Goal: Information Seeking & Learning: Learn about a topic

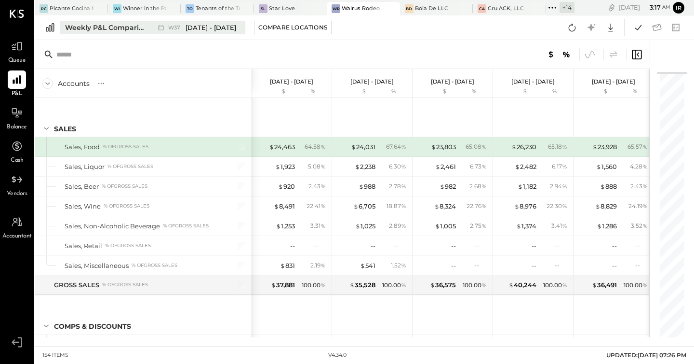
click at [98, 24] on div "Weekly P&L Comparison" at bounding box center [105, 28] width 81 height 10
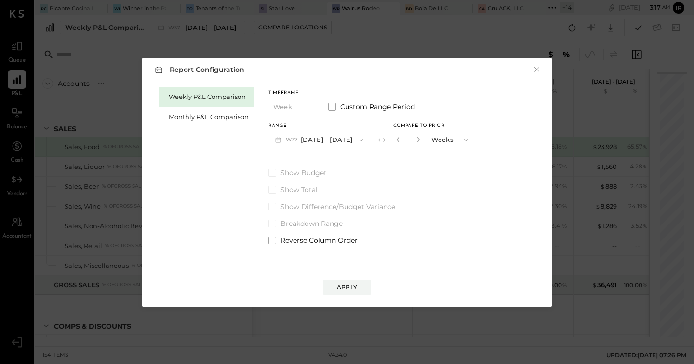
click at [200, 128] on div "Weekly P&L Comparison Monthly P&L Comparison" at bounding box center [206, 173] width 95 height 173
click at [219, 117] on div "Monthly P&L Comparison" at bounding box center [209, 116] width 80 height 9
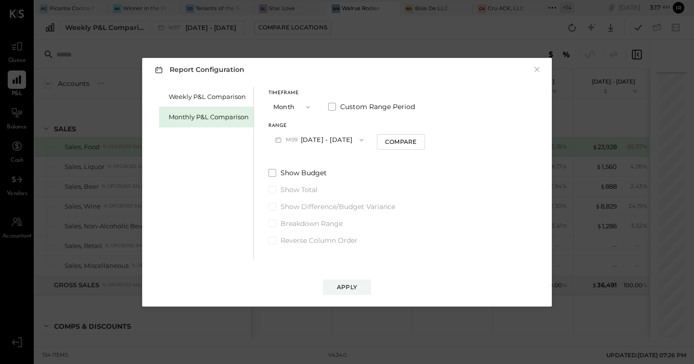
click at [336, 140] on button "M09 [DATE] - [DATE]" at bounding box center [320, 140] width 102 height 18
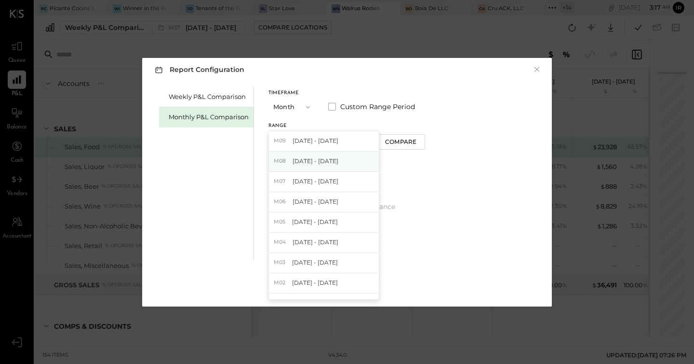
click at [329, 157] on span "[DATE] - [DATE]" at bounding box center [316, 161] width 46 height 8
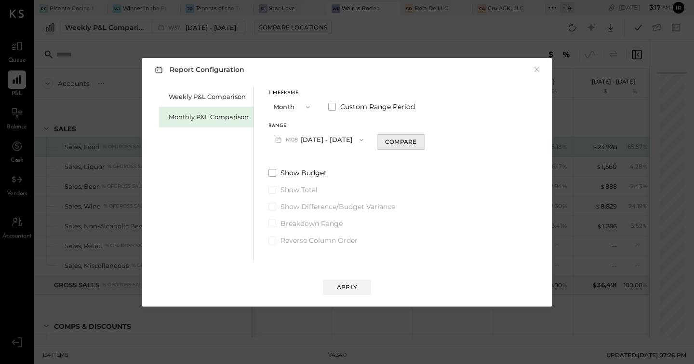
click at [386, 142] on div "Compare" at bounding box center [400, 141] width 31 height 8
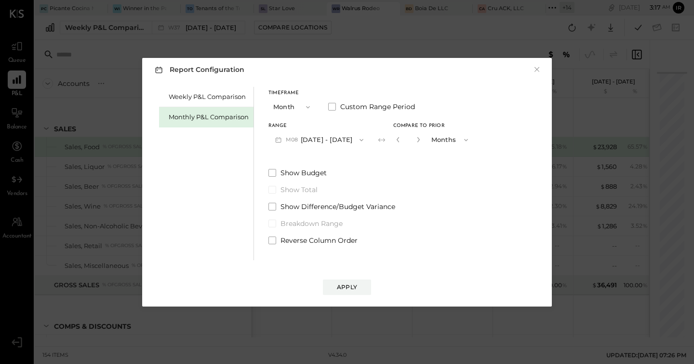
click at [417, 142] on button "button" at bounding box center [419, 139] width 8 height 11
type input "*"
click at [351, 284] on div "Apply" at bounding box center [347, 287] width 20 height 8
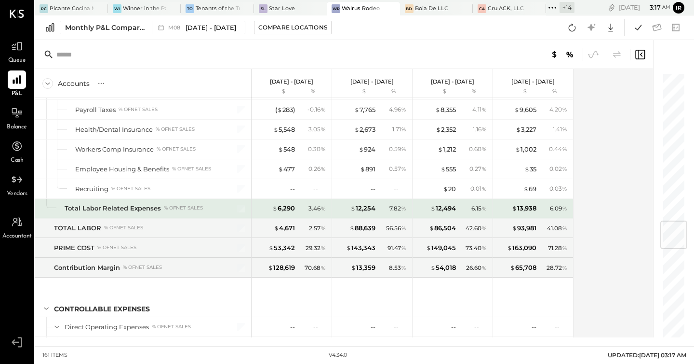
scroll to position [1237, 0]
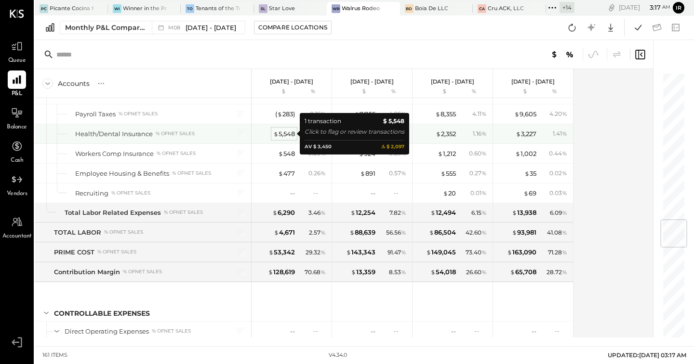
click at [286, 134] on div "$ 5,548" at bounding box center [284, 133] width 22 height 9
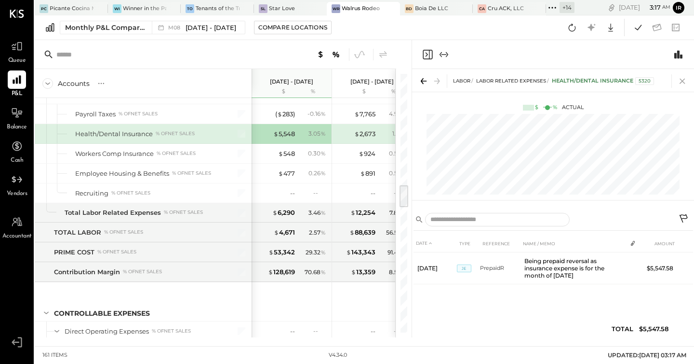
click at [682, 84] on icon at bounding box center [683, 81] width 14 height 14
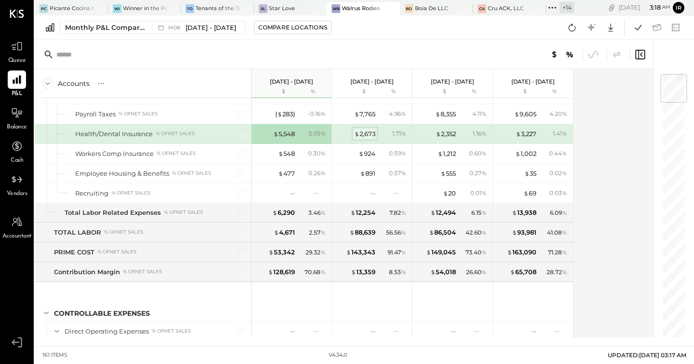
click at [370, 133] on div "$ 2,673" at bounding box center [364, 133] width 21 height 9
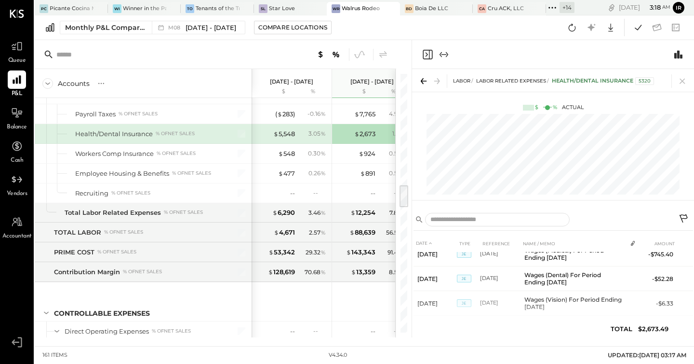
scroll to position [341, 0]
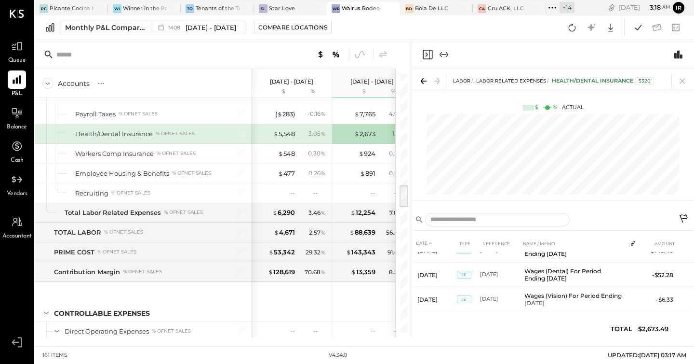
click at [428, 51] on icon "Close panel" at bounding box center [428, 55] width 12 height 12
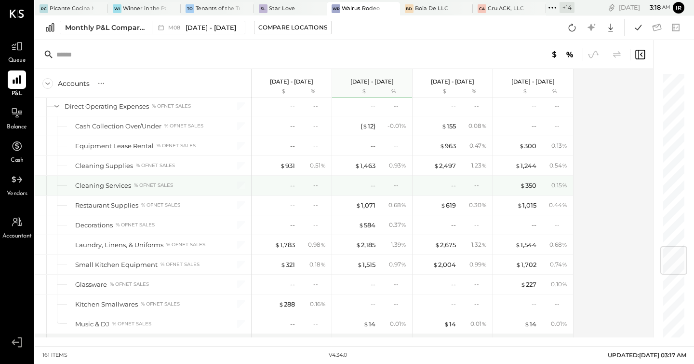
scroll to position [1462, 0]
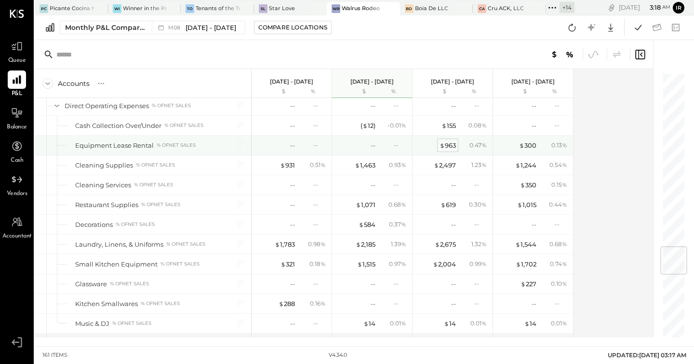
click at [446, 145] on div "$ 963" at bounding box center [448, 145] width 16 height 9
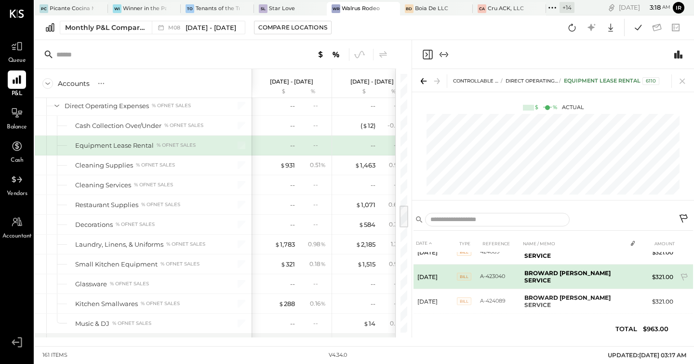
scroll to position [21, 0]
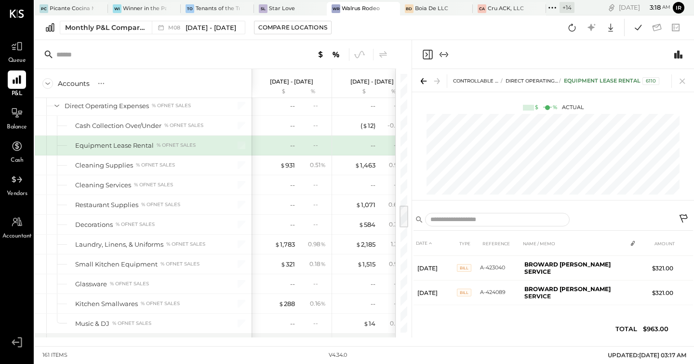
click at [422, 52] on icon "Close panel" at bounding box center [428, 55] width 12 height 12
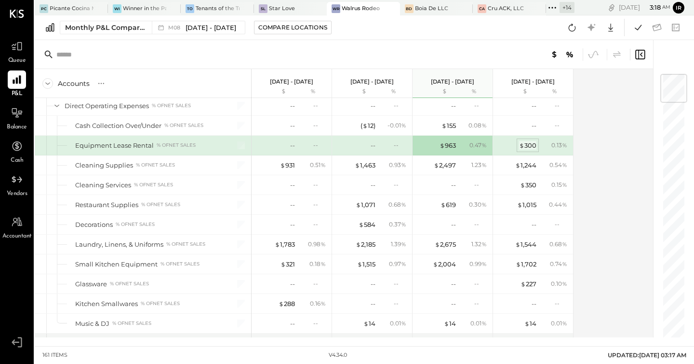
click at [533, 145] on div "$ 300" at bounding box center [527, 145] width 17 height 9
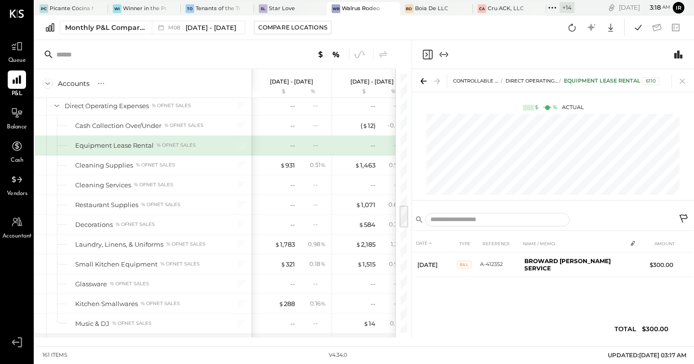
click at [428, 57] on icon "Close panel" at bounding box center [428, 55] width 12 height 12
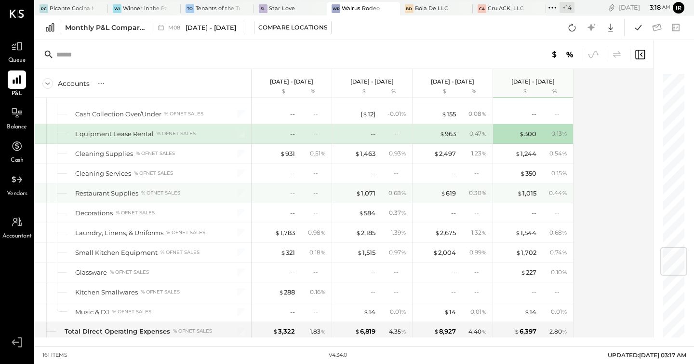
scroll to position [1475, 0]
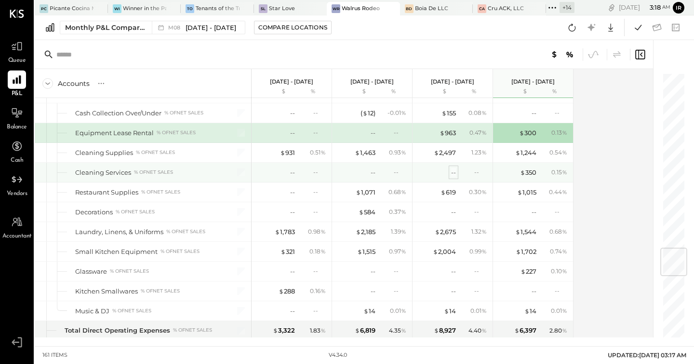
click at [451, 172] on div "--" at bounding box center [453, 172] width 5 height 9
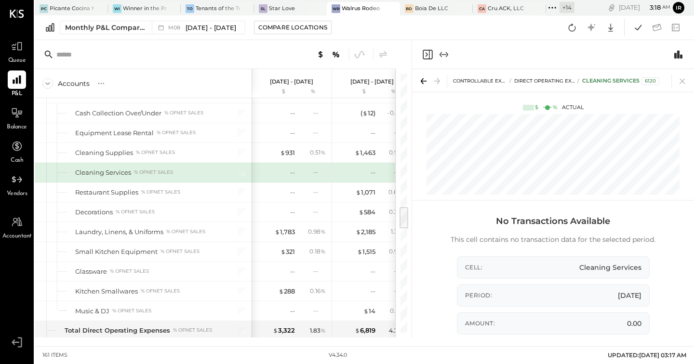
click at [431, 54] on icon "Close panel" at bounding box center [428, 55] width 12 height 12
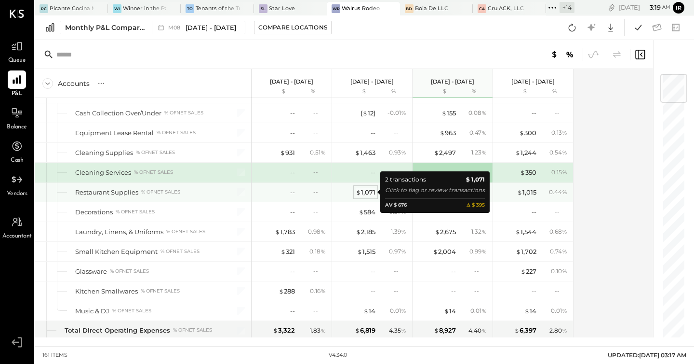
click at [365, 191] on div "$ 1,071" at bounding box center [366, 192] width 20 height 9
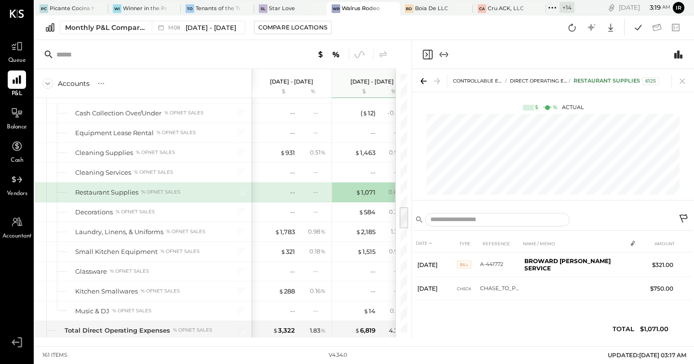
click at [425, 54] on icon "Close panel" at bounding box center [428, 55] width 12 height 12
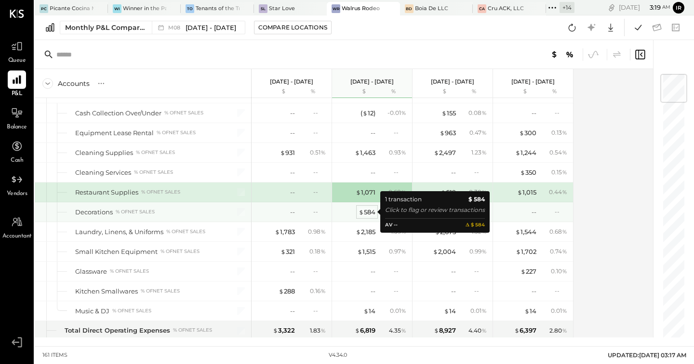
click at [370, 212] on div "$ 584" at bounding box center [367, 211] width 17 height 9
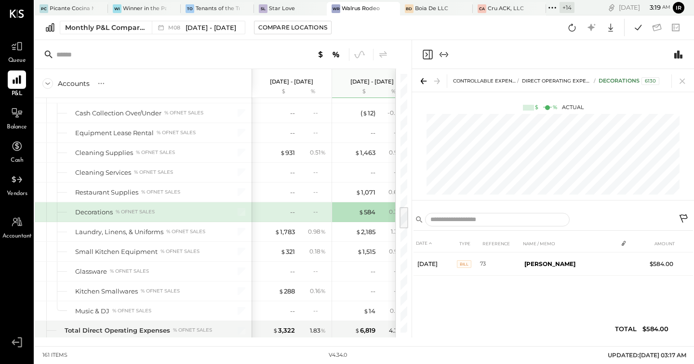
click at [430, 57] on icon "Close panel" at bounding box center [428, 55] width 12 height 12
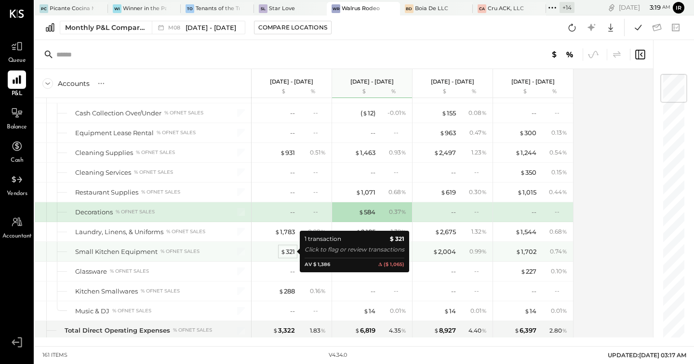
click at [288, 251] on div "$ 321" at bounding box center [288, 251] width 14 height 9
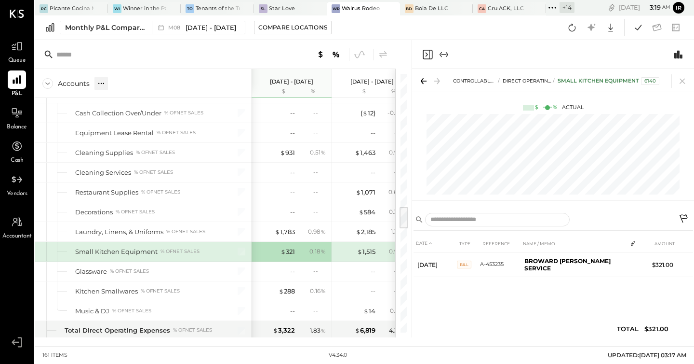
click at [96, 81] on icon at bounding box center [101, 84] width 10 height 10
click at [116, 83] on div "GL" at bounding box center [121, 83] width 10 height 8
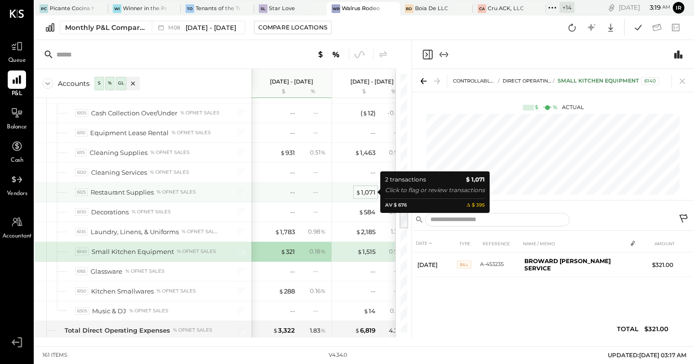
click at [369, 191] on div "$ 1,071" at bounding box center [366, 192] width 20 height 9
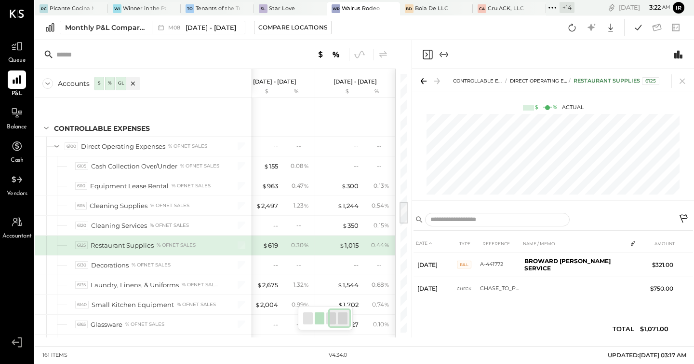
scroll to position [1423, 0]
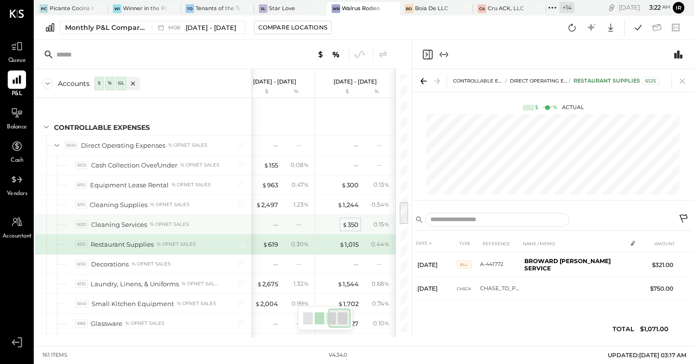
click at [357, 228] on div "$ 350" at bounding box center [350, 224] width 16 height 9
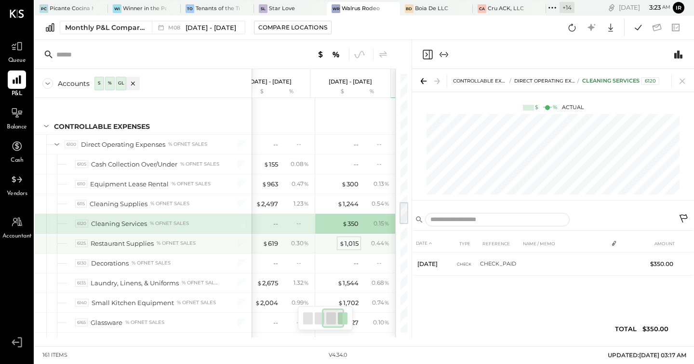
scroll to position [0, 178]
click at [349, 238] on div "$ 1,015 0.44 %" at bounding box center [356, 242] width 72 height 19
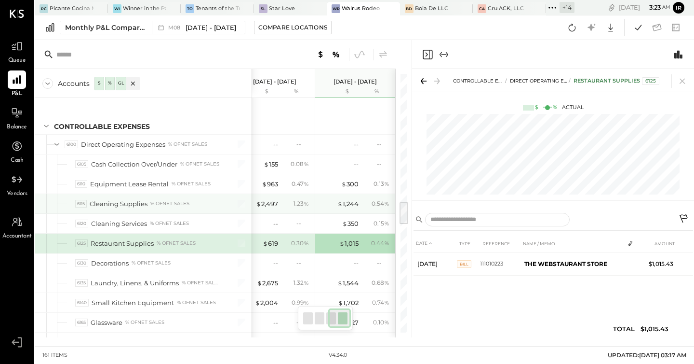
click at [350, 195] on div "$ 1,244 0.54 %" at bounding box center [356, 203] width 72 height 19
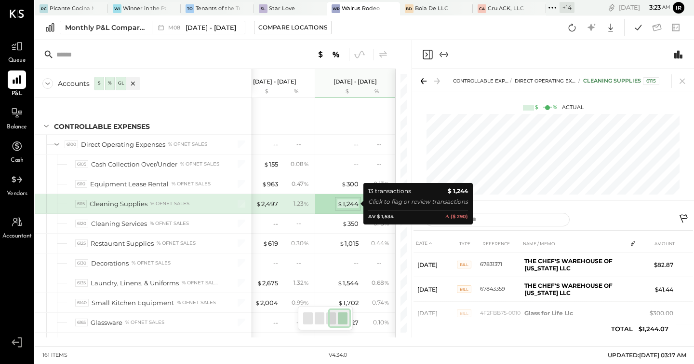
click at [350, 201] on div "$ 1,244" at bounding box center [348, 203] width 21 height 9
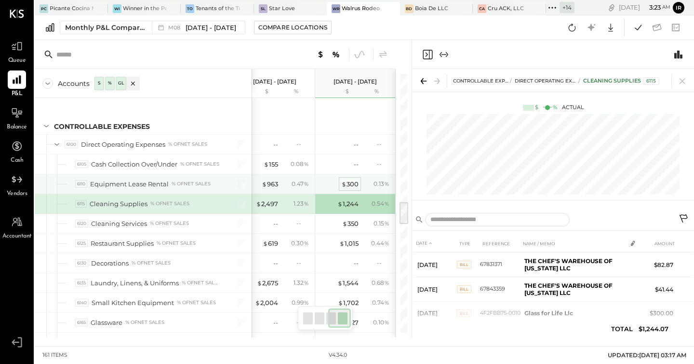
click at [354, 183] on div "$ 300" at bounding box center [349, 183] width 17 height 9
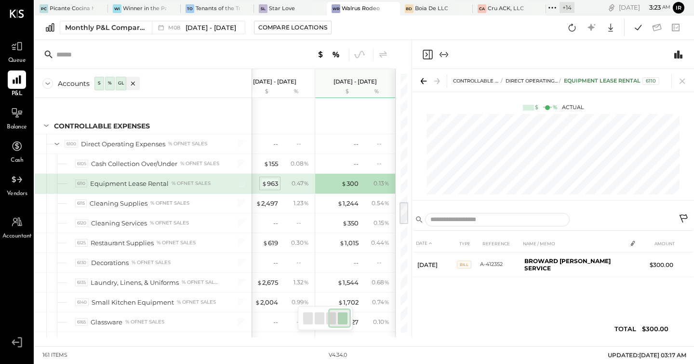
click at [274, 180] on div "$ 963" at bounding box center [270, 183] width 16 height 9
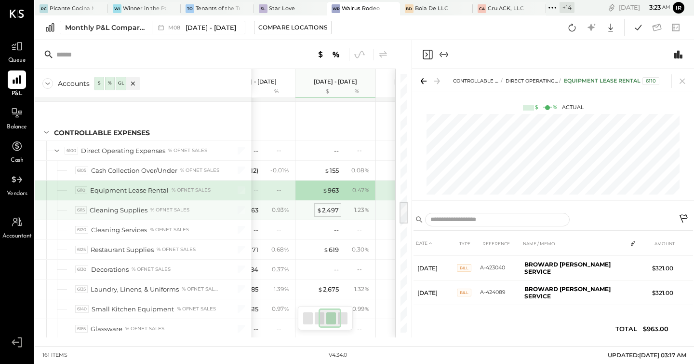
click at [332, 208] on div "$ 2,497" at bounding box center [328, 209] width 22 height 9
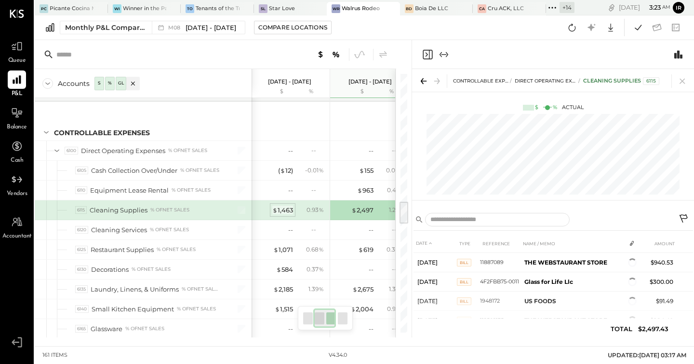
click at [283, 210] on div "$ 1,463" at bounding box center [282, 209] width 21 height 9
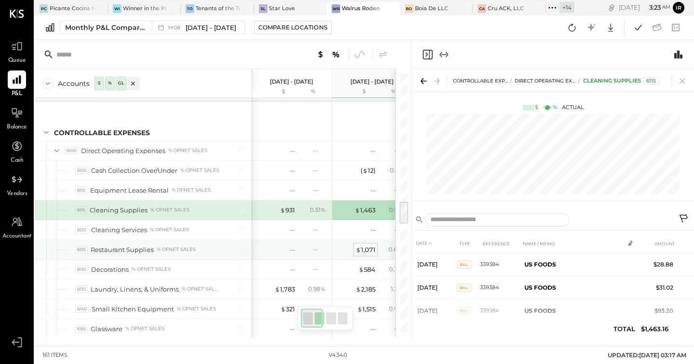
click at [364, 247] on div "$ 1,071" at bounding box center [366, 249] width 20 height 9
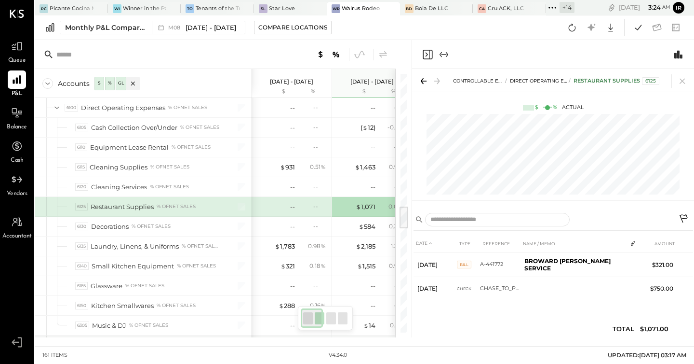
scroll to position [1484, 0]
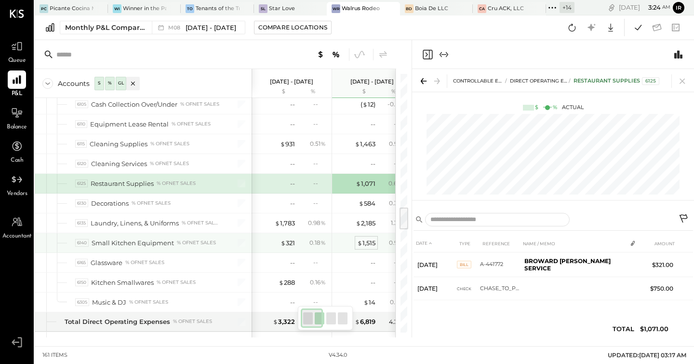
click at [365, 242] on div "$ 1,515" at bounding box center [366, 242] width 18 height 9
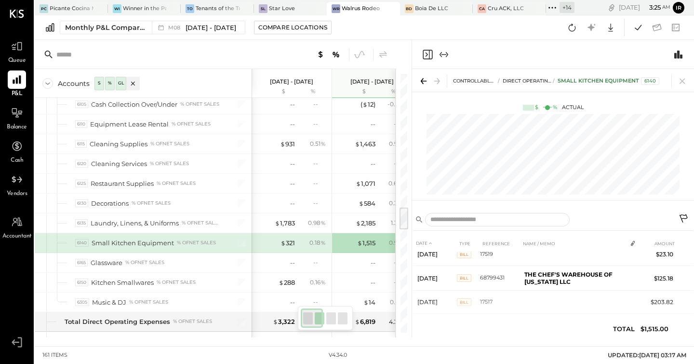
scroll to position [484, 0]
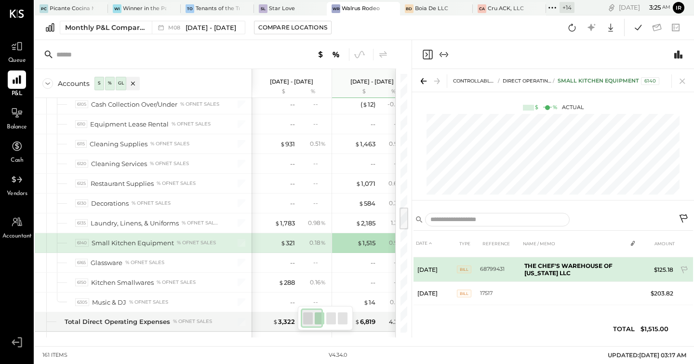
click at [478, 265] on td "Bill" at bounding box center [468, 269] width 23 height 25
click at [460, 265] on span "Bill" at bounding box center [464, 269] width 14 height 8
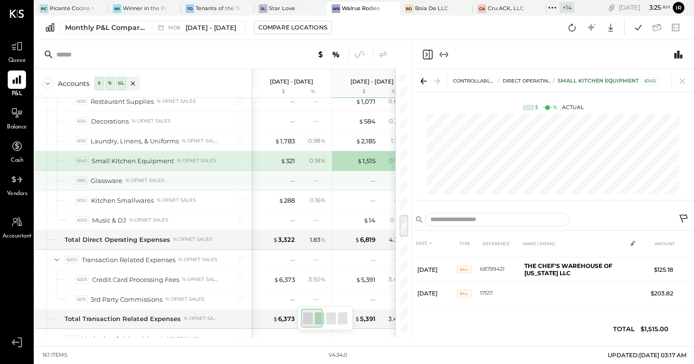
scroll to position [1565, 0]
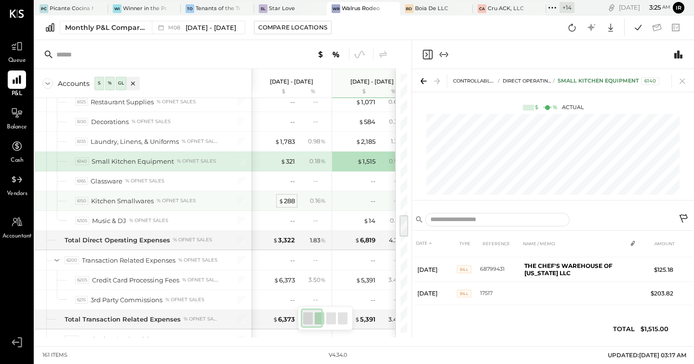
click at [287, 201] on div "$ 288" at bounding box center [287, 200] width 16 height 9
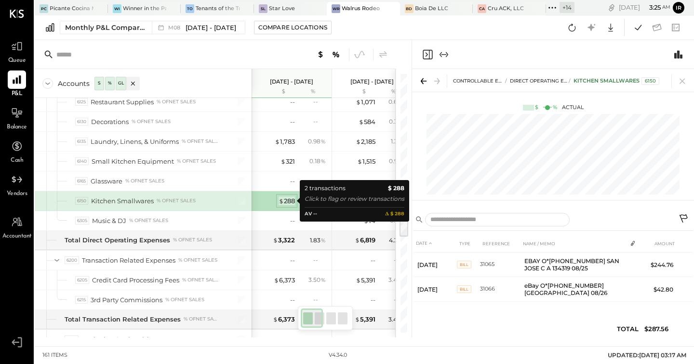
scroll to position [0, 0]
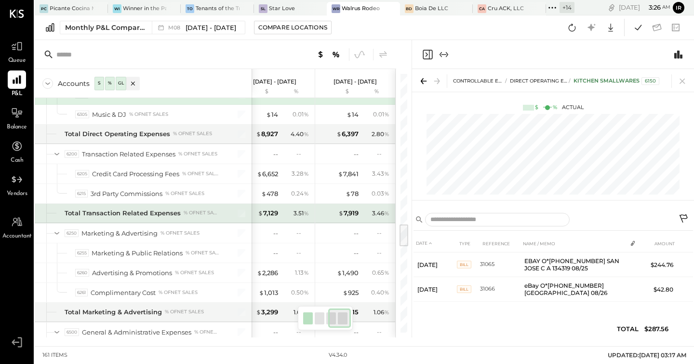
scroll to position [1670, 0]
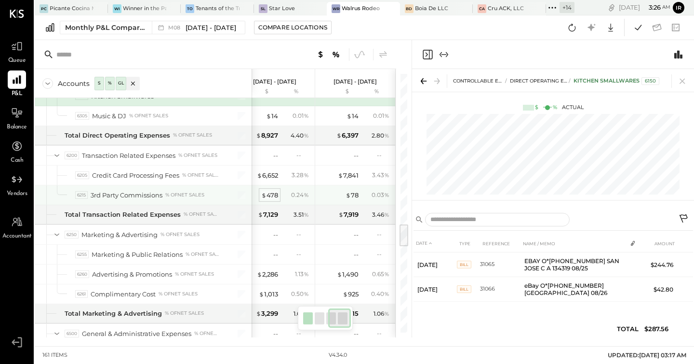
click at [270, 195] on div "$ 478" at bounding box center [269, 194] width 17 height 9
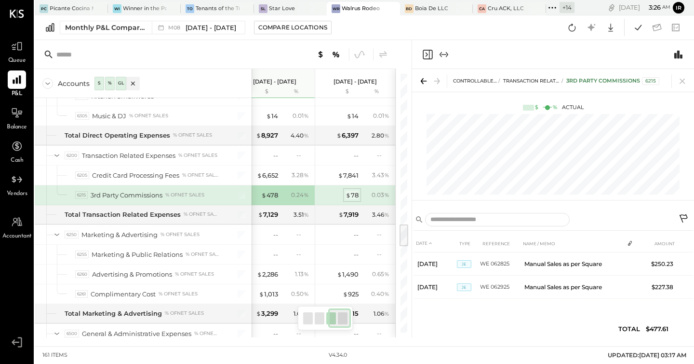
click at [354, 194] on div "$ 78" at bounding box center [352, 194] width 13 height 9
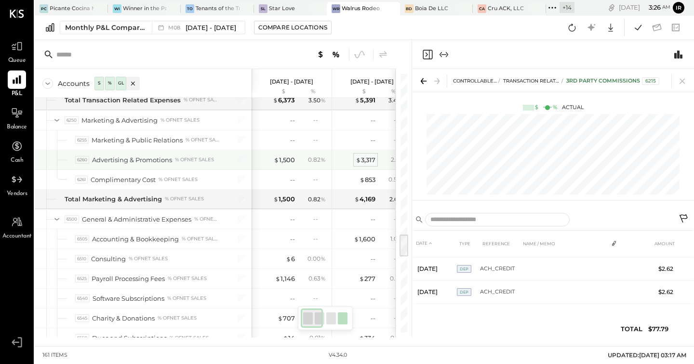
click at [366, 159] on div "$ 3,317" at bounding box center [366, 159] width 20 height 9
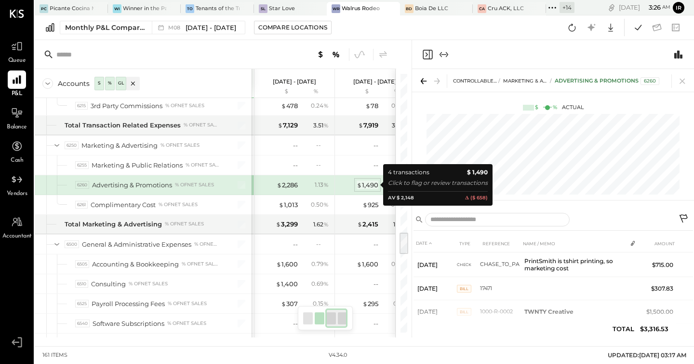
click at [378, 184] on div "$ 1,490" at bounding box center [368, 184] width 22 height 9
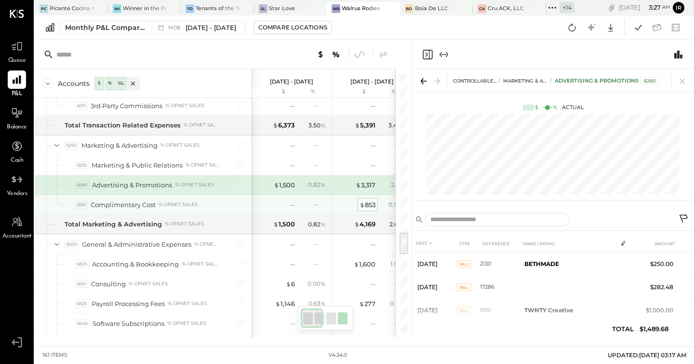
click at [363, 202] on span "$" at bounding box center [362, 205] width 5 height 8
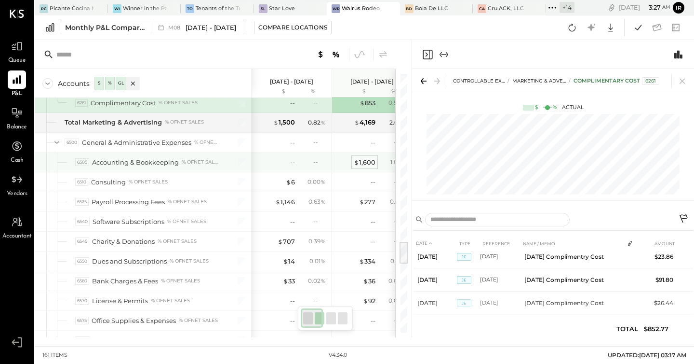
click at [366, 162] on div "$ 1,600" at bounding box center [365, 162] width 22 height 9
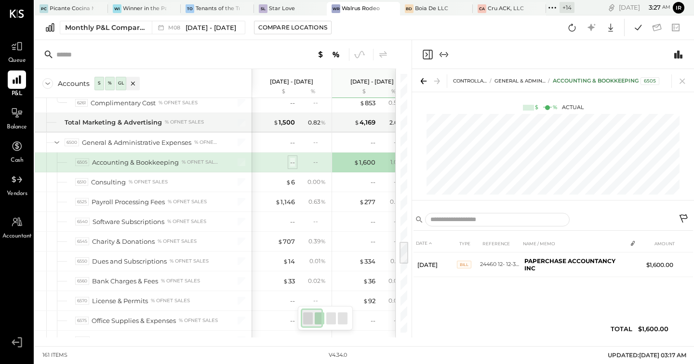
click at [291, 162] on div "--" at bounding box center [292, 162] width 5 height 9
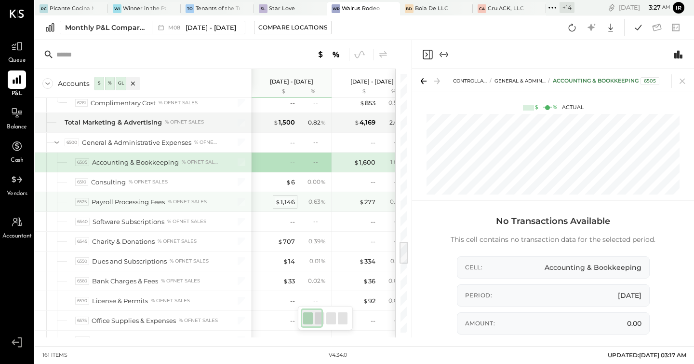
click at [288, 200] on div "$ 1,146" at bounding box center [285, 201] width 20 height 9
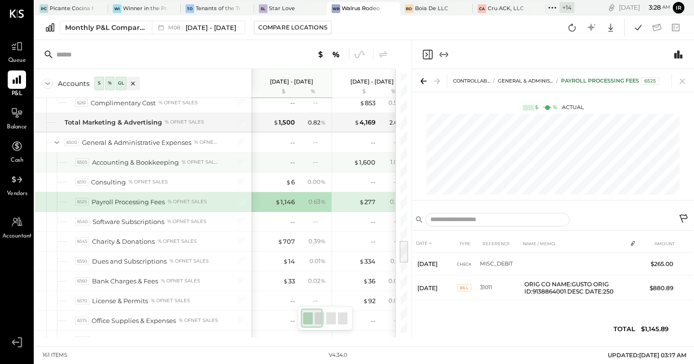
scroll to position [1843, 0]
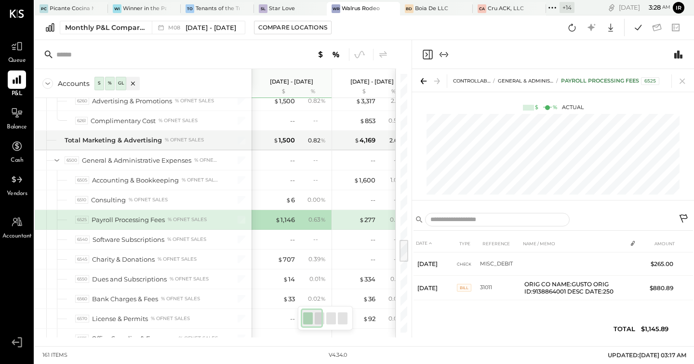
click at [431, 56] on icon "Close panel" at bounding box center [428, 55] width 12 height 12
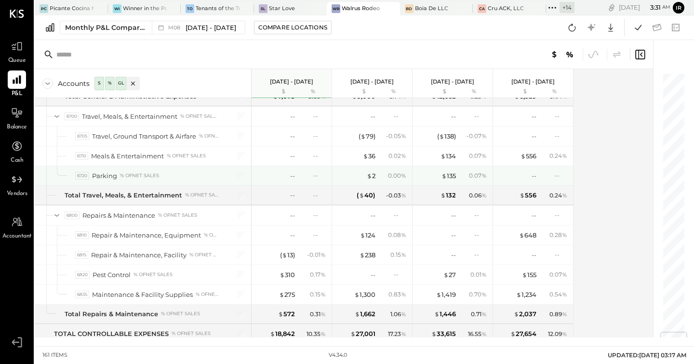
scroll to position [2184, 0]
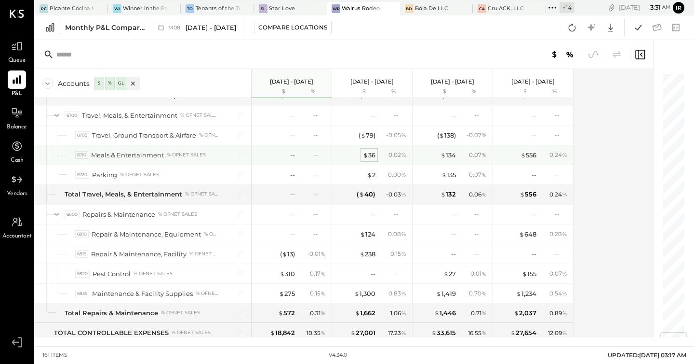
click at [365, 156] on span "$" at bounding box center [365, 155] width 5 height 8
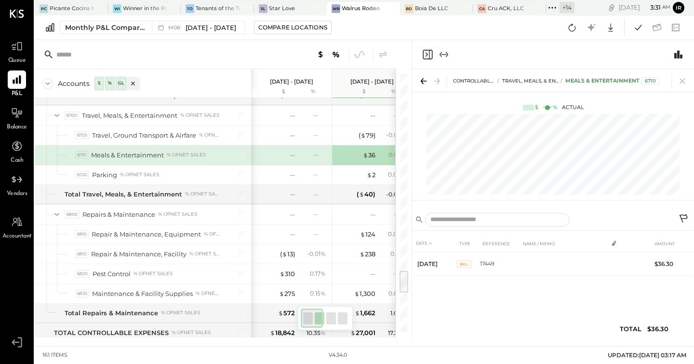
click at [428, 49] on icon "Close panel" at bounding box center [428, 55] width 12 height 12
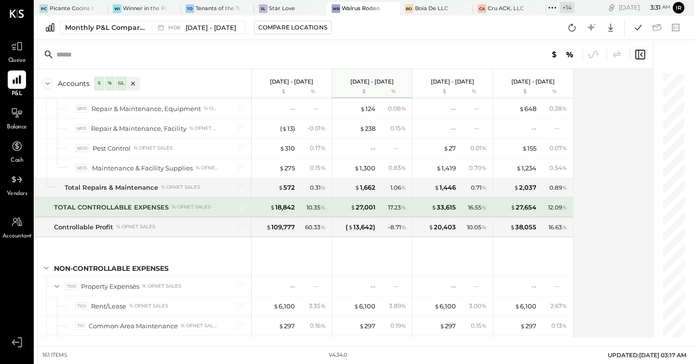
scroll to position [2312, 0]
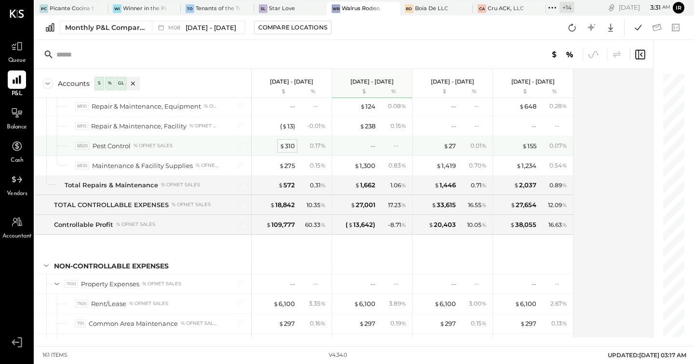
click at [285, 146] on div "$ 310" at bounding box center [287, 145] width 15 height 9
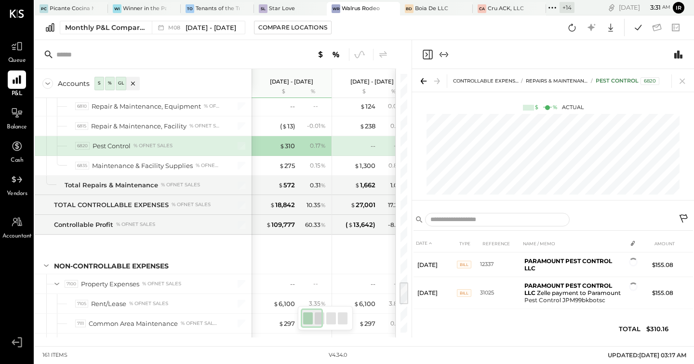
click at [416, 45] on div at bounding box center [553, 54] width 282 height 29
click at [427, 51] on icon "Close panel" at bounding box center [428, 55] width 12 height 12
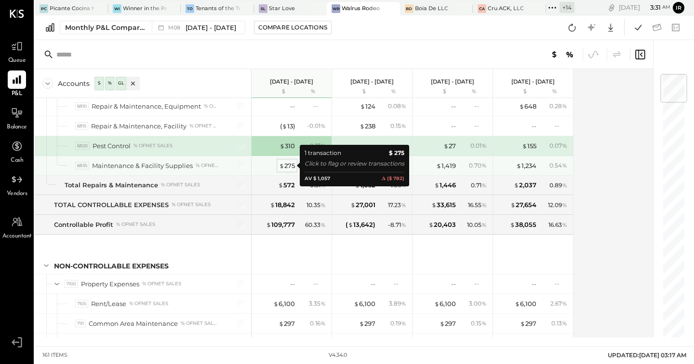
click at [284, 166] on div "$ 275" at bounding box center [287, 165] width 16 height 9
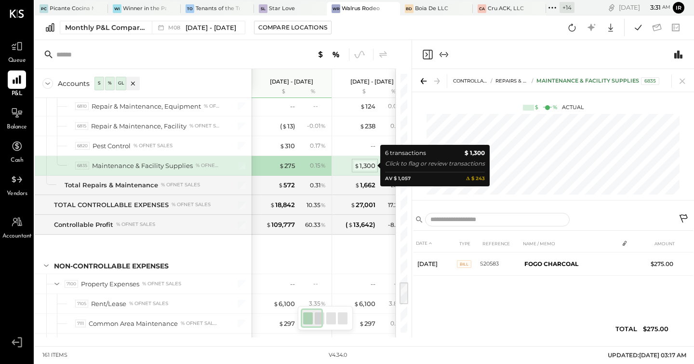
click at [361, 162] on div "$ 1,300" at bounding box center [364, 165] width 21 height 9
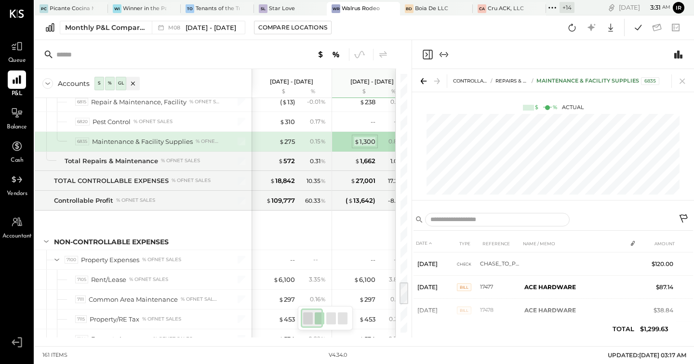
scroll to position [2309, 0]
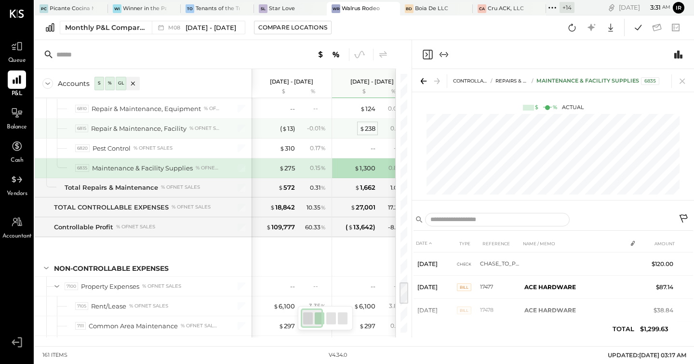
click at [366, 130] on div "$ 238" at bounding box center [368, 128] width 16 height 9
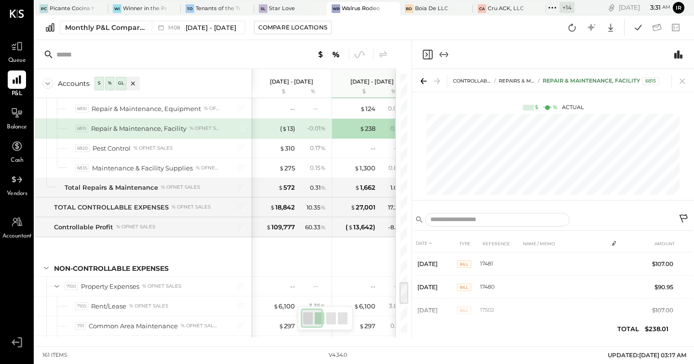
click at [278, 124] on div "( $ 13 )" at bounding box center [276, 128] width 39 height 9
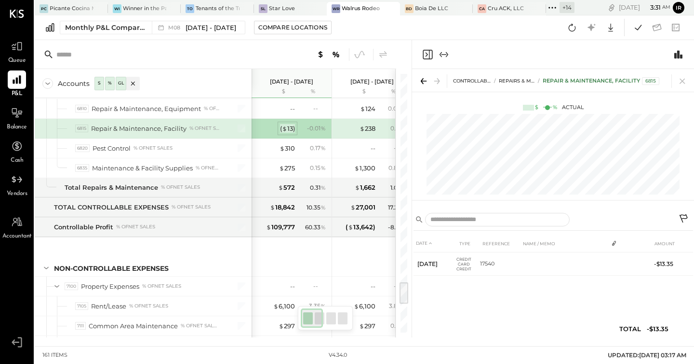
click at [290, 124] on div "( $ 13 )" at bounding box center [287, 128] width 15 height 9
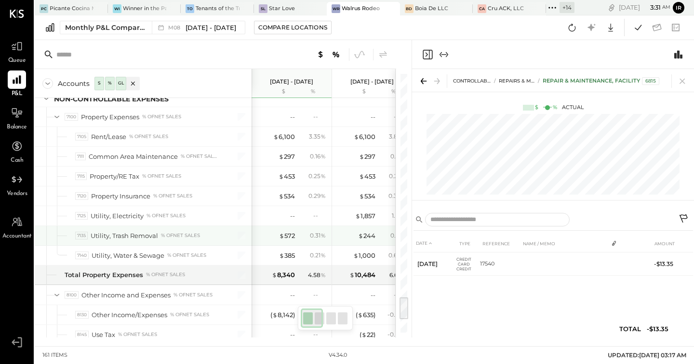
scroll to position [2481, 0]
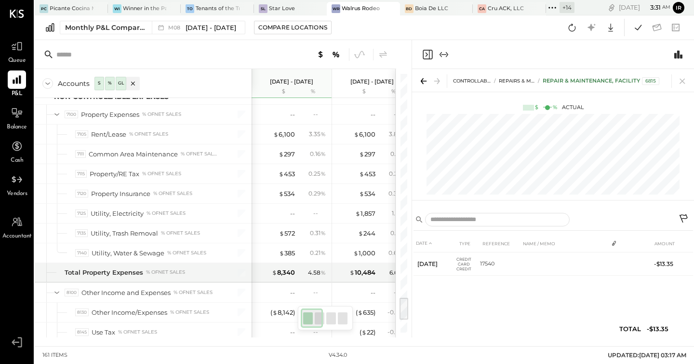
click at [423, 57] on icon "Close panel" at bounding box center [428, 55] width 10 height 10
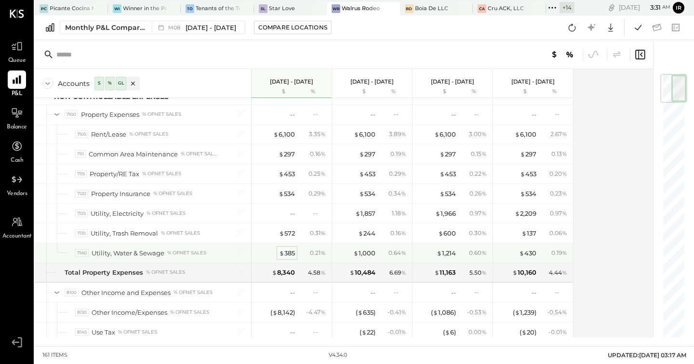
click at [286, 250] on div "$ 385" at bounding box center [287, 252] width 16 height 9
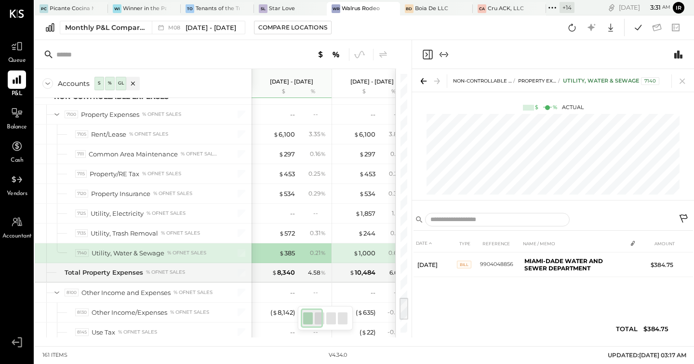
click at [427, 52] on icon "Close panel" at bounding box center [428, 55] width 12 height 12
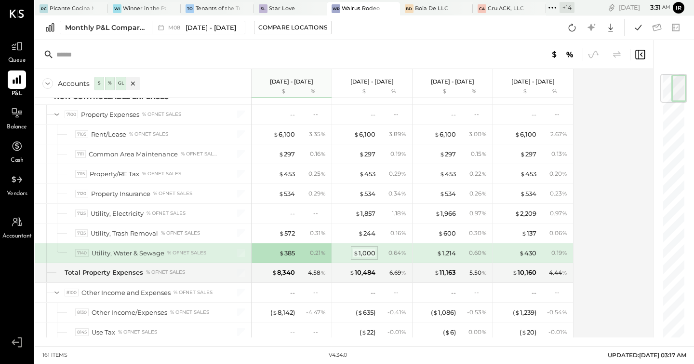
click at [371, 253] on div "$ 1,000" at bounding box center [364, 252] width 22 height 9
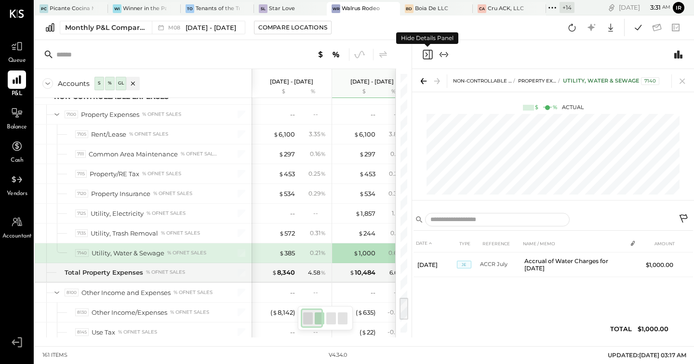
click at [426, 55] on icon "Close panel" at bounding box center [428, 55] width 12 height 12
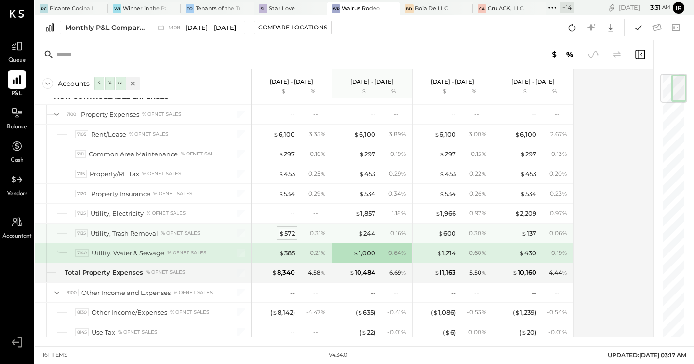
click at [289, 234] on div "$ 572" at bounding box center [287, 233] width 16 height 9
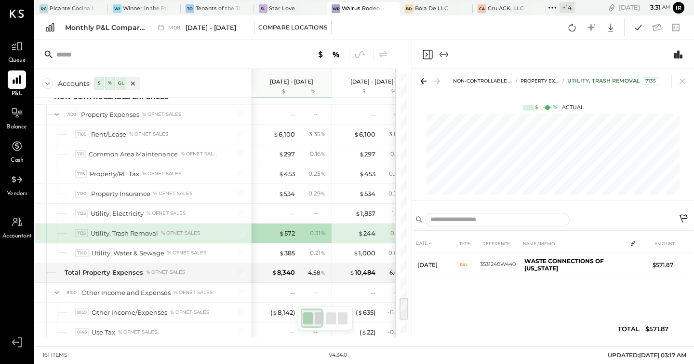
click at [427, 51] on icon "Close panel" at bounding box center [428, 55] width 12 height 12
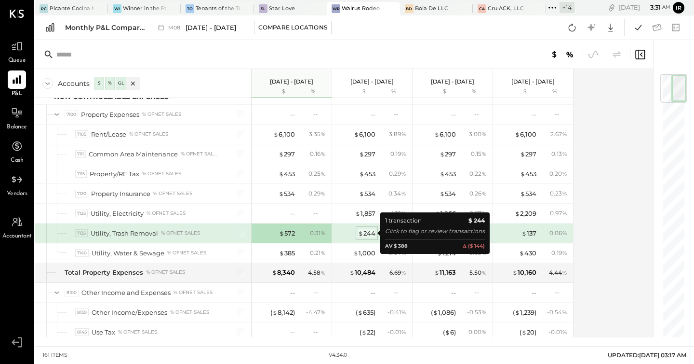
click at [370, 232] on div "$ 244" at bounding box center [366, 233] width 17 height 9
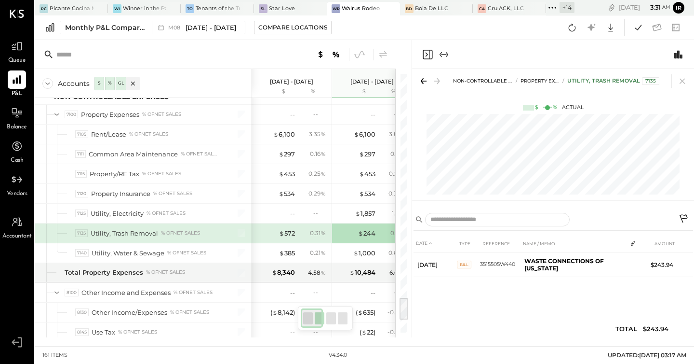
click at [427, 55] on icon "Close panel" at bounding box center [427, 54] width 2 height 4
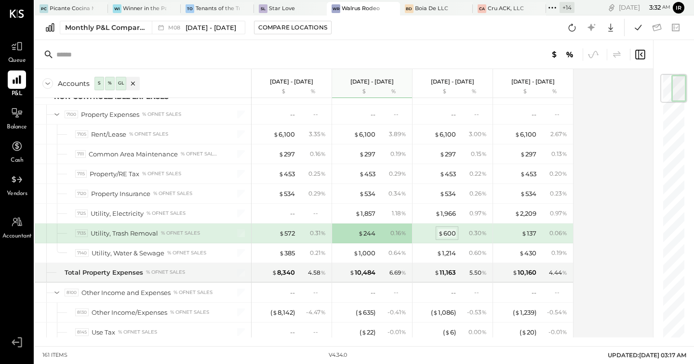
click at [451, 229] on div "$ 600" at bounding box center [447, 233] width 18 height 9
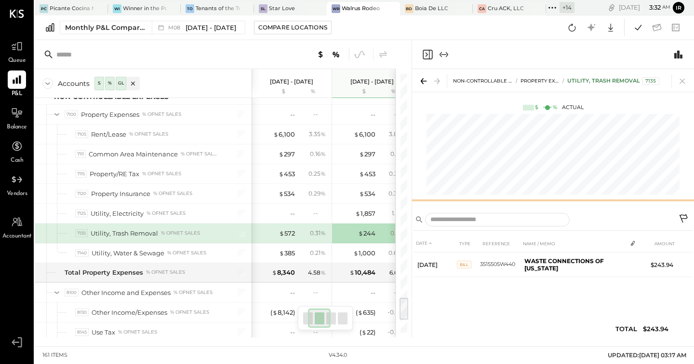
scroll to position [0, 48]
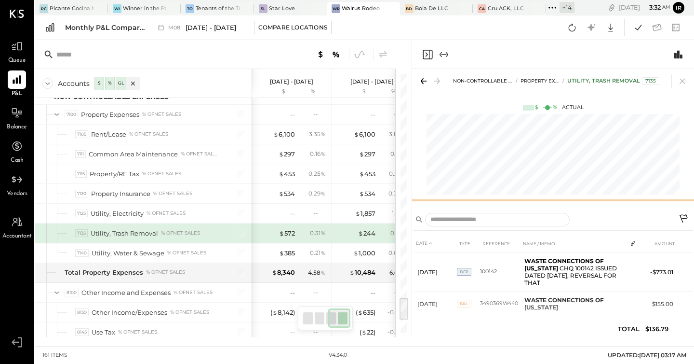
scroll to position [0, 178]
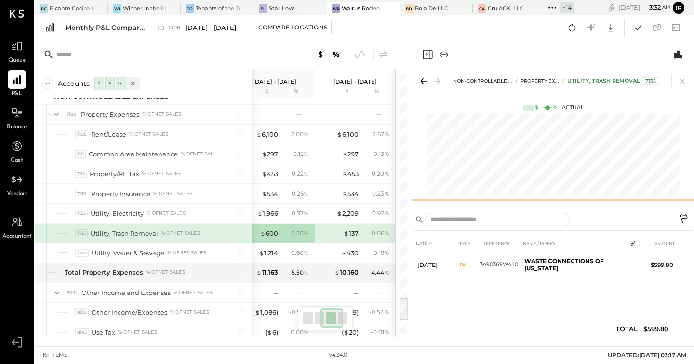
scroll to position [0, 129]
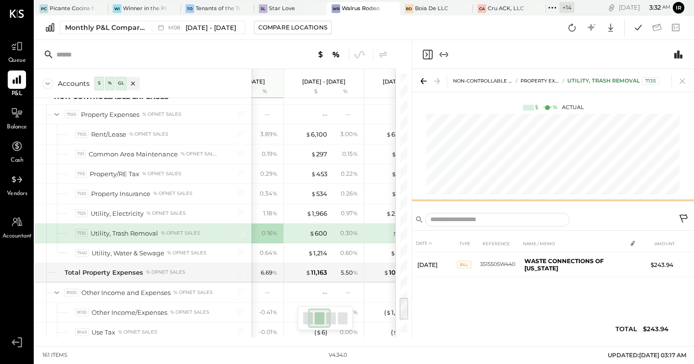
scroll to position [0, 48]
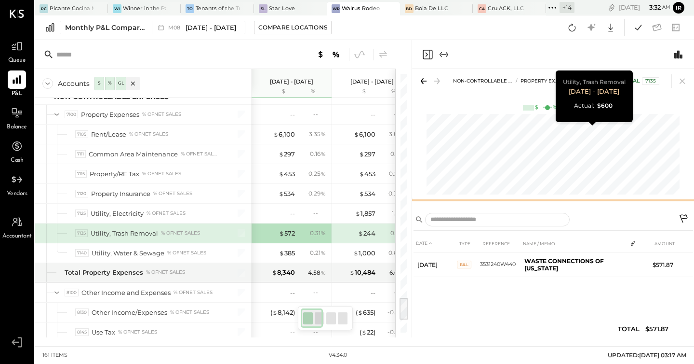
scroll to position [0, 129]
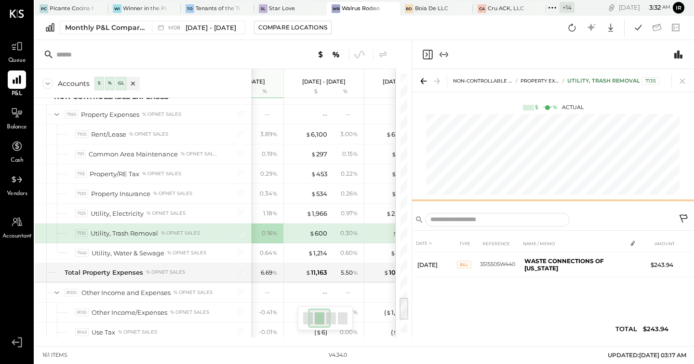
scroll to position [0, 48]
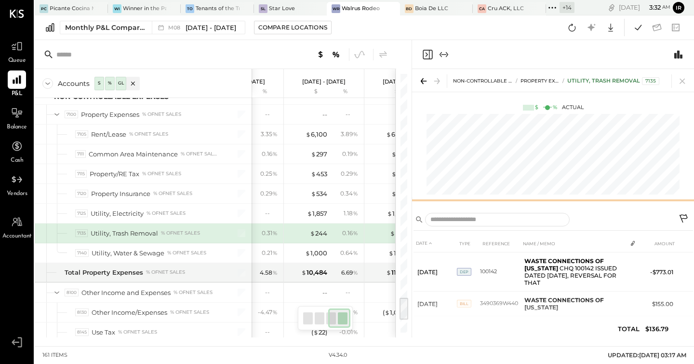
scroll to position [0, 178]
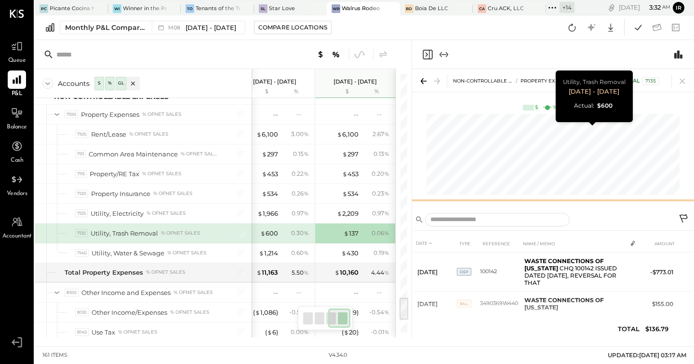
scroll to position [0, 129]
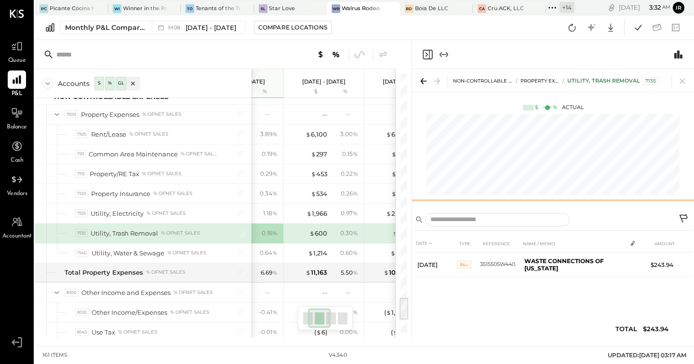
scroll to position [0, 48]
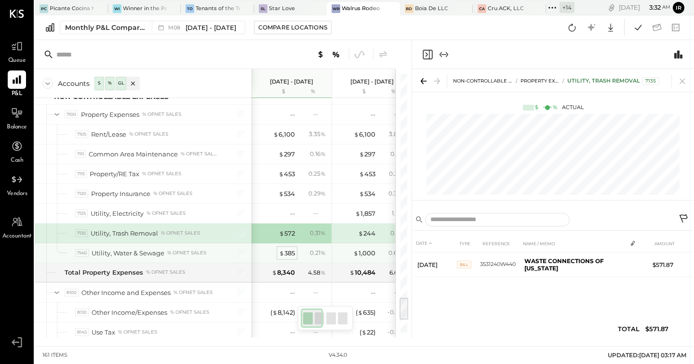
click at [292, 252] on div "$ 385" at bounding box center [287, 252] width 16 height 9
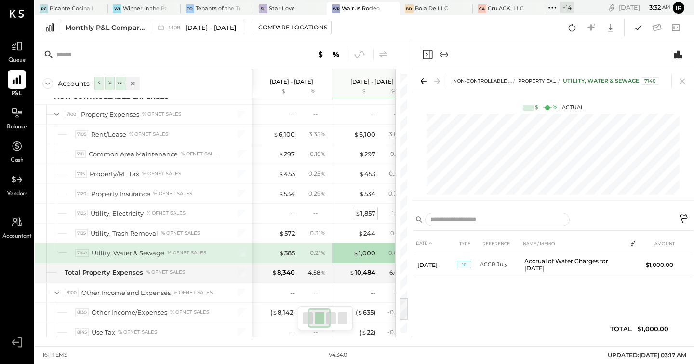
scroll to position [0, 48]
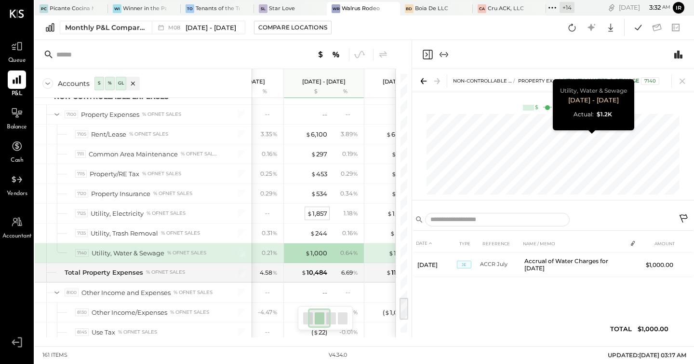
scroll to position [0, 129]
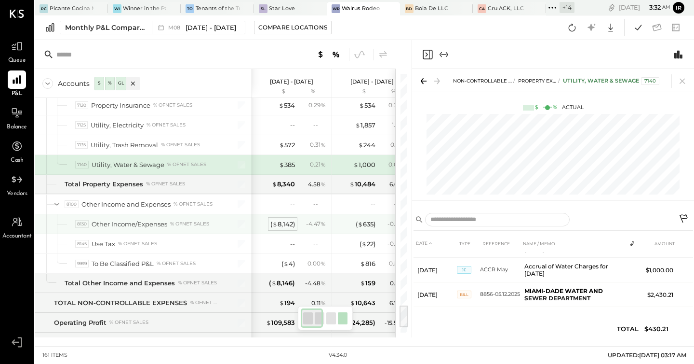
click at [284, 223] on div "( $ 8,142 )" at bounding box center [282, 223] width 25 height 9
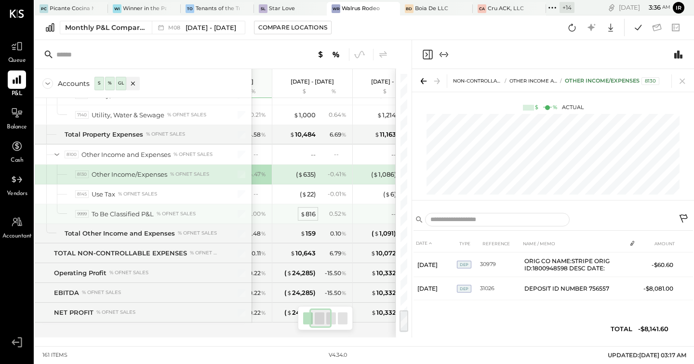
scroll to position [0, 56]
click at [311, 213] on div "$ 816" at bounding box center [311, 213] width 15 height 9
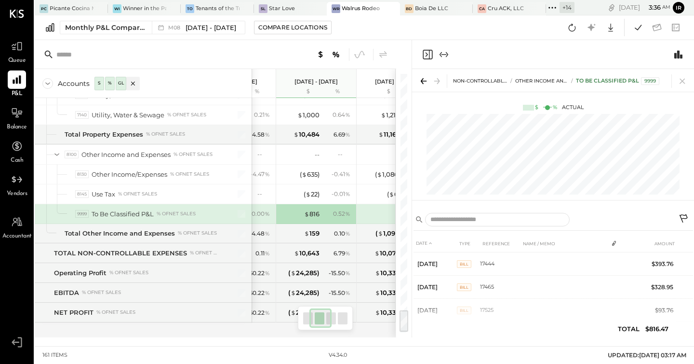
click at [425, 52] on icon "Close panel" at bounding box center [428, 55] width 12 height 12
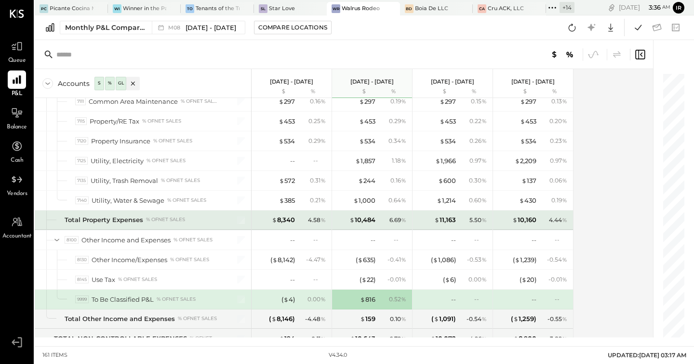
scroll to position [2532, 0]
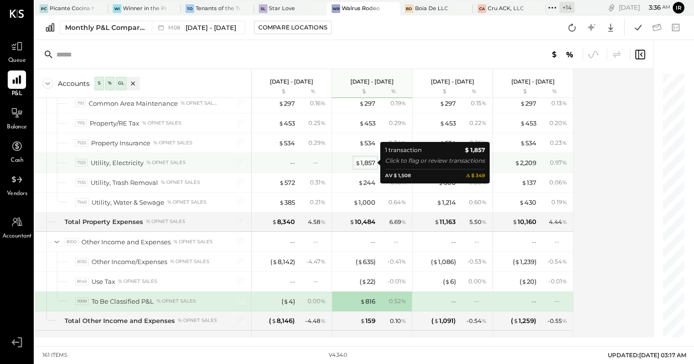
click at [363, 160] on div "$ 1,857" at bounding box center [365, 162] width 20 height 9
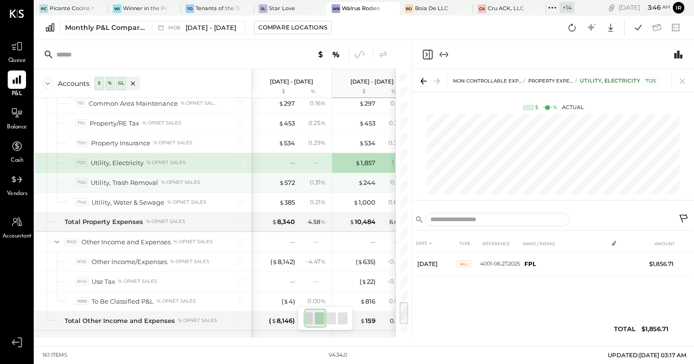
scroll to position [2529, 0]
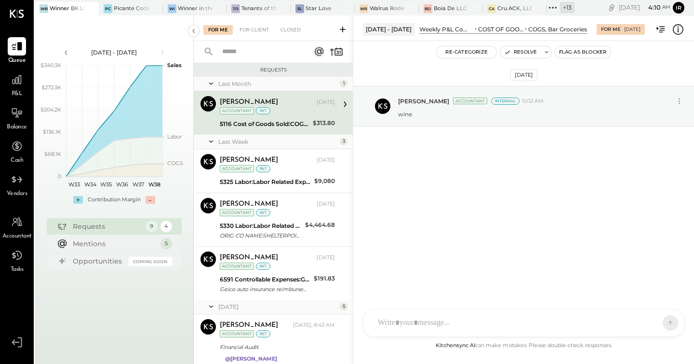
click at [298, 114] on div "[PERSON_NAME] [DATE] Accountant int" at bounding box center [277, 106] width 115 height 20
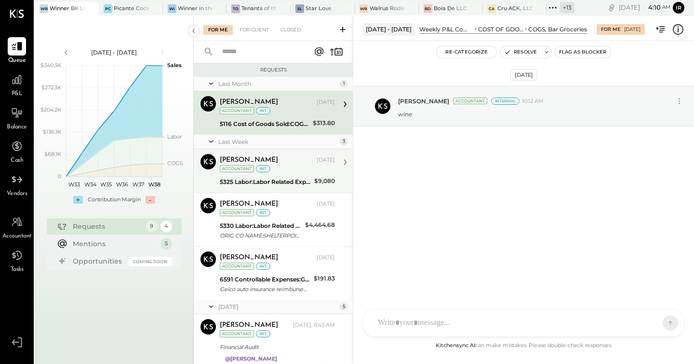
click at [291, 182] on div "5325 Labor:Labor Related Expenses:Workers Comp Insurance" at bounding box center [266, 182] width 92 height 10
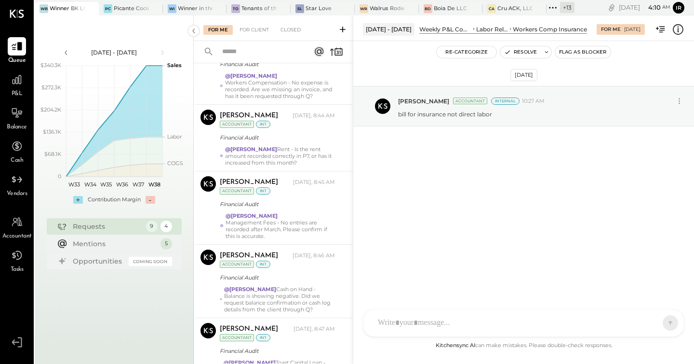
scroll to position [353, 0]
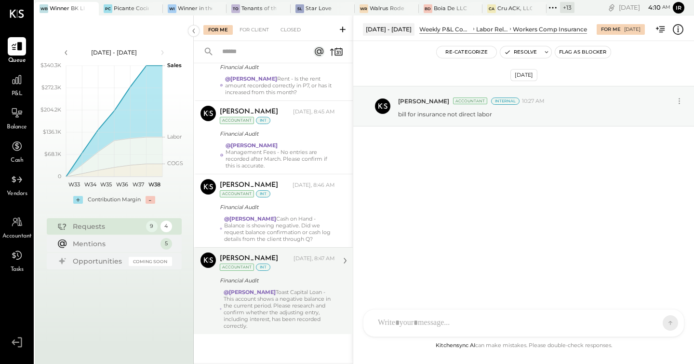
click at [280, 299] on div "@Irvin Rojas Toast Capital Loan - This account shows a negative balance in the …" at bounding box center [279, 308] width 111 height 41
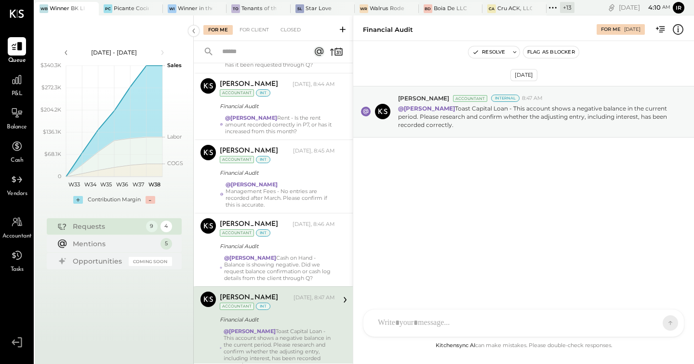
scroll to position [312, 0]
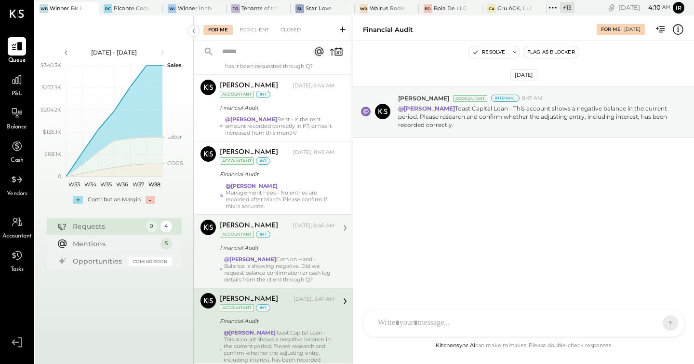
click at [288, 257] on div "@Irvin Rojas Cash on Hand - Balance is showing negative. Did we request balance…" at bounding box center [279, 269] width 111 height 27
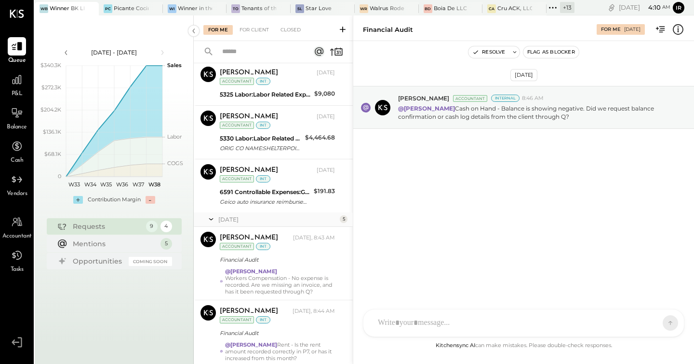
scroll to position [79, 0]
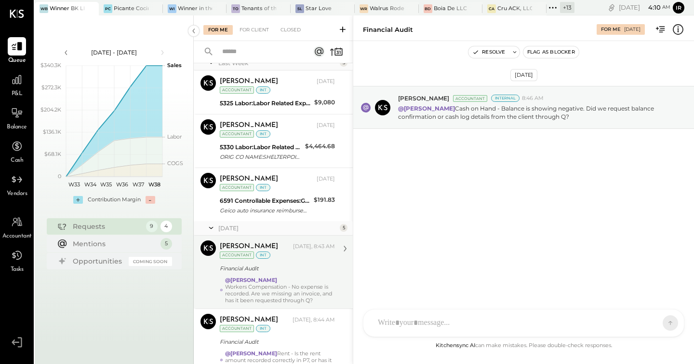
click at [288, 276] on div "@Irvin Rojas Workers Compensation - No expense is recorded. Are we missing an i…" at bounding box center [280, 289] width 110 height 27
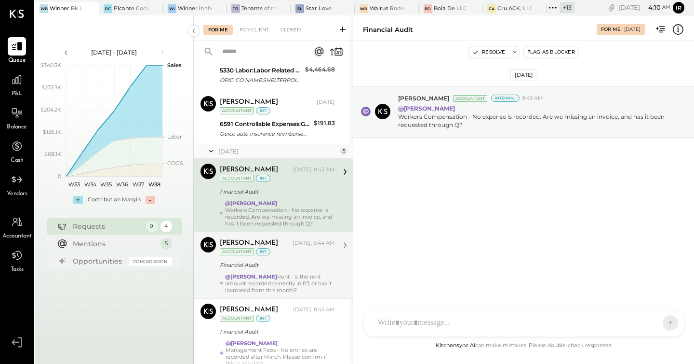
scroll to position [158, 0]
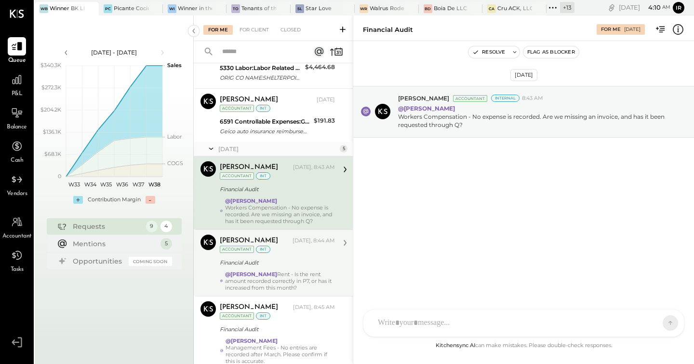
click at [302, 267] on div "Financial Audit" at bounding box center [276, 262] width 112 height 10
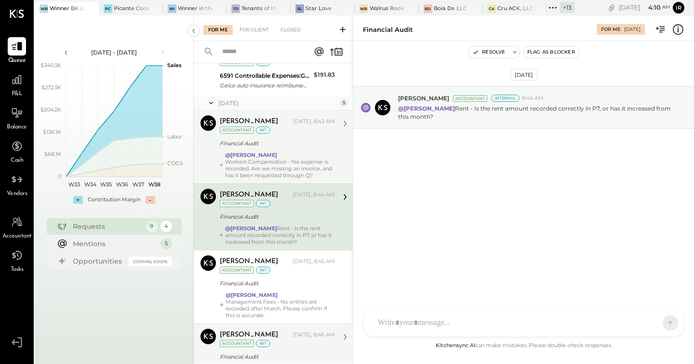
scroll to position [209, 0]
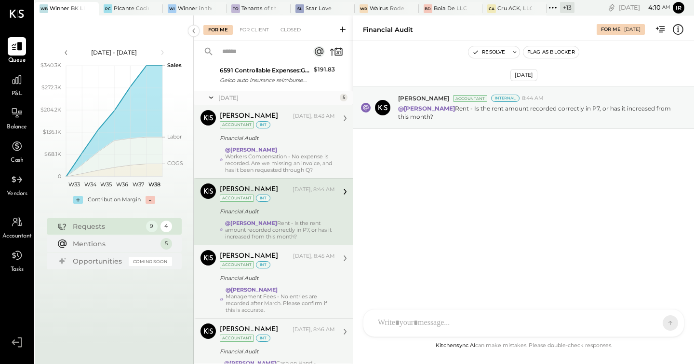
click at [311, 266] on div "Manan Shah Yesterday, 8:45 AM Accountant int" at bounding box center [277, 260] width 115 height 20
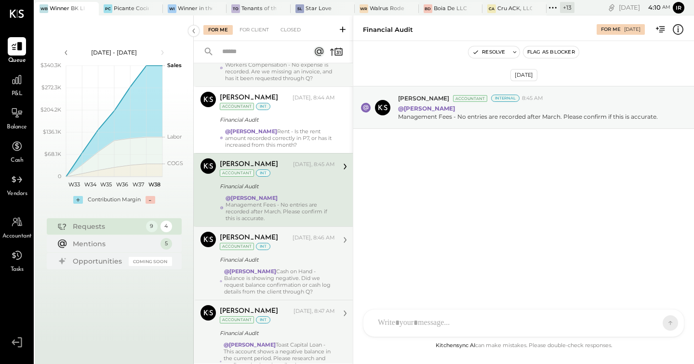
scroll to position [353, 0]
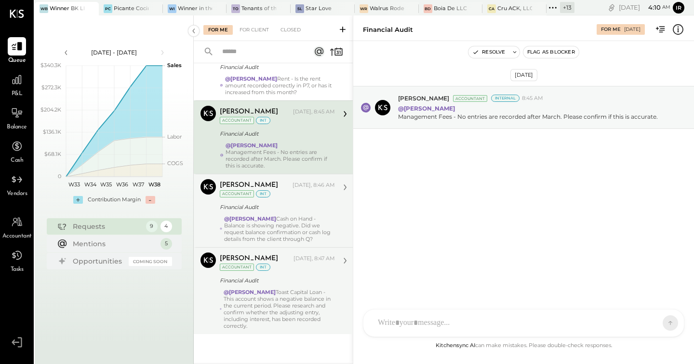
click at [311, 289] on div "@Irvin Rojas Toast Capital Loan - This account shows a negative balance in the …" at bounding box center [279, 308] width 111 height 41
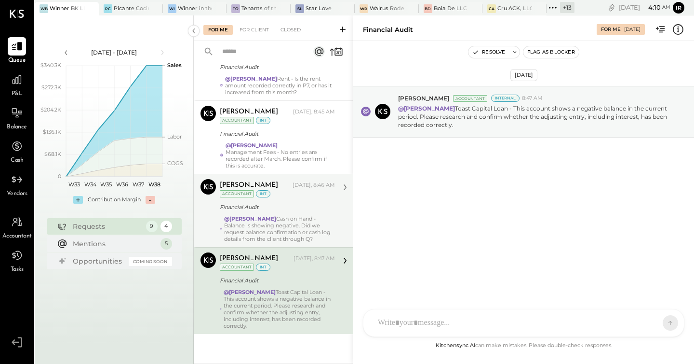
click at [305, 228] on div "@Irvin Rojas Cash on Hand - Balance is showing negative. Did we request balance…" at bounding box center [279, 228] width 111 height 27
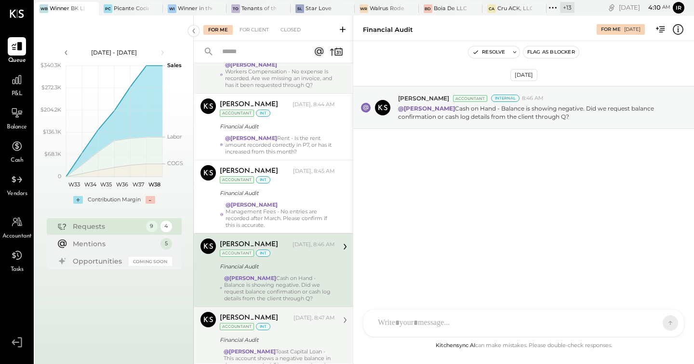
scroll to position [291, 0]
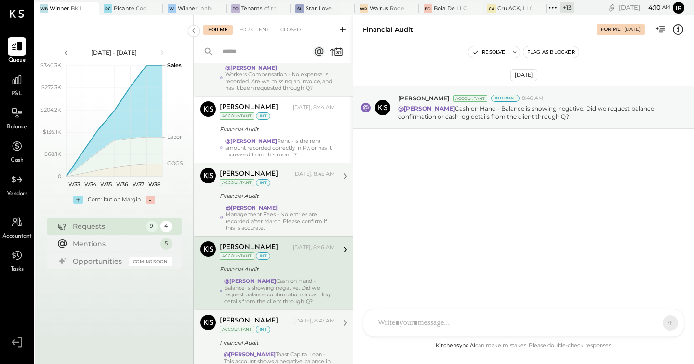
click at [301, 218] on div "Management Fees - No entries are recorded after March. Please confirm if this i…" at bounding box center [280, 221] width 109 height 20
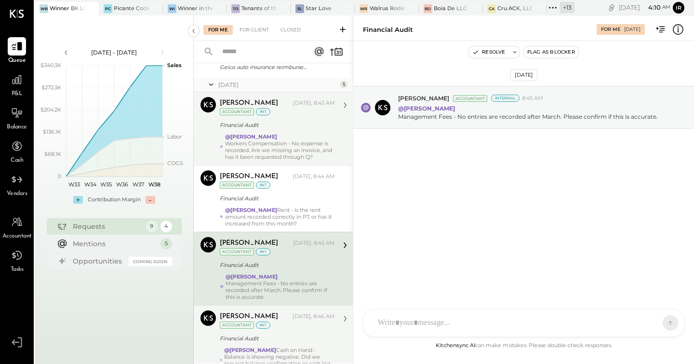
scroll to position [217, 0]
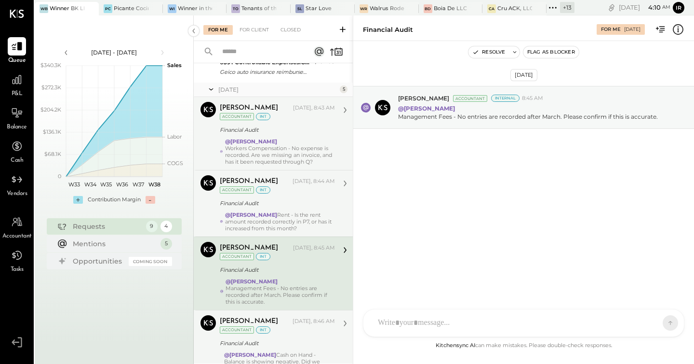
click at [302, 216] on div "@Irvin Rojas Rent - Is the rent amount recorded correctly in P7, or has it incr…" at bounding box center [280, 221] width 110 height 20
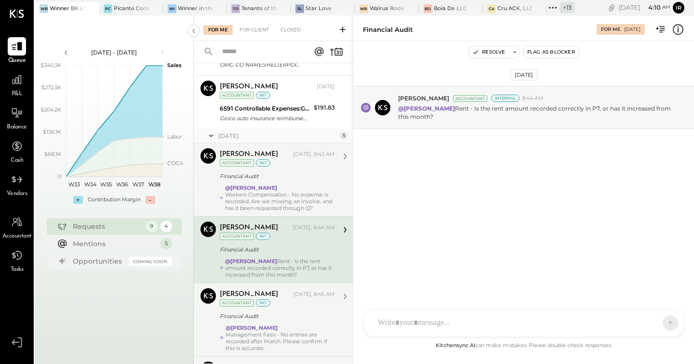
scroll to position [166, 0]
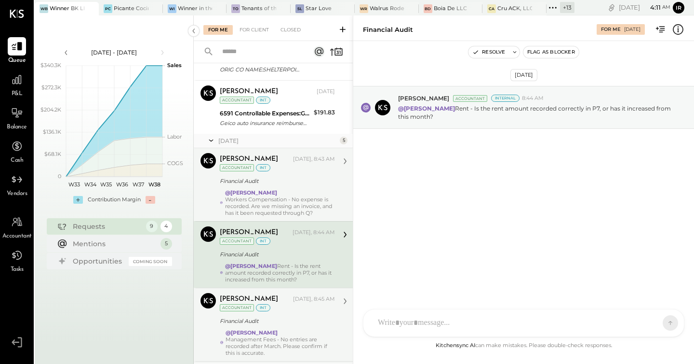
click at [318, 192] on div "@Irvin Rojas Workers Compensation - No expense is recorded. Are we missing an i…" at bounding box center [280, 202] width 110 height 27
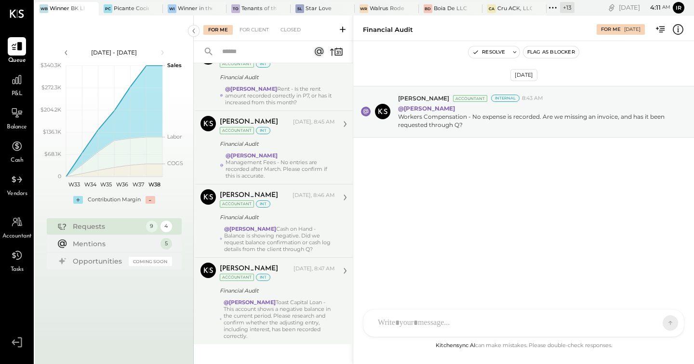
scroll to position [353, 0]
